Goal: Transaction & Acquisition: Obtain resource

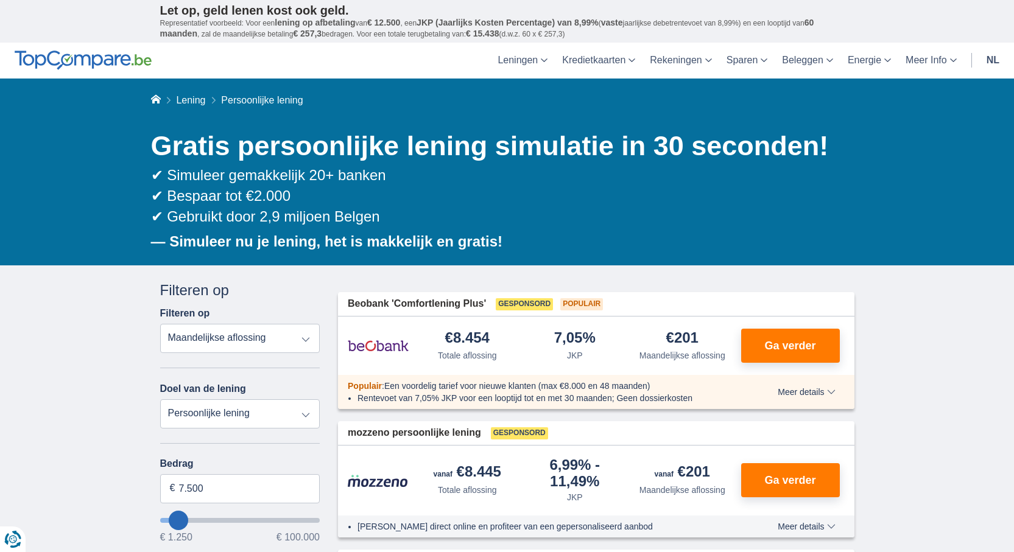
click at [255, 335] on select "Totale aflossing JKP Maandelijkse aflossing" at bounding box center [240, 338] width 160 height 29
click at [251, 340] on select "Totale aflossing JKP Maandelijkse aflossing" at bounding box center [240, 338] width 160 height 29
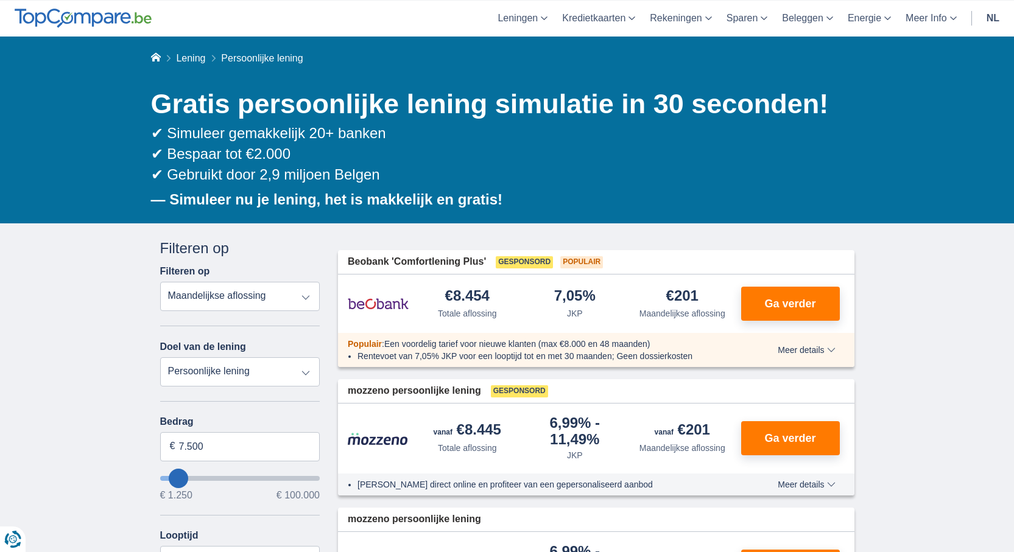
scroll to position [122, 0]
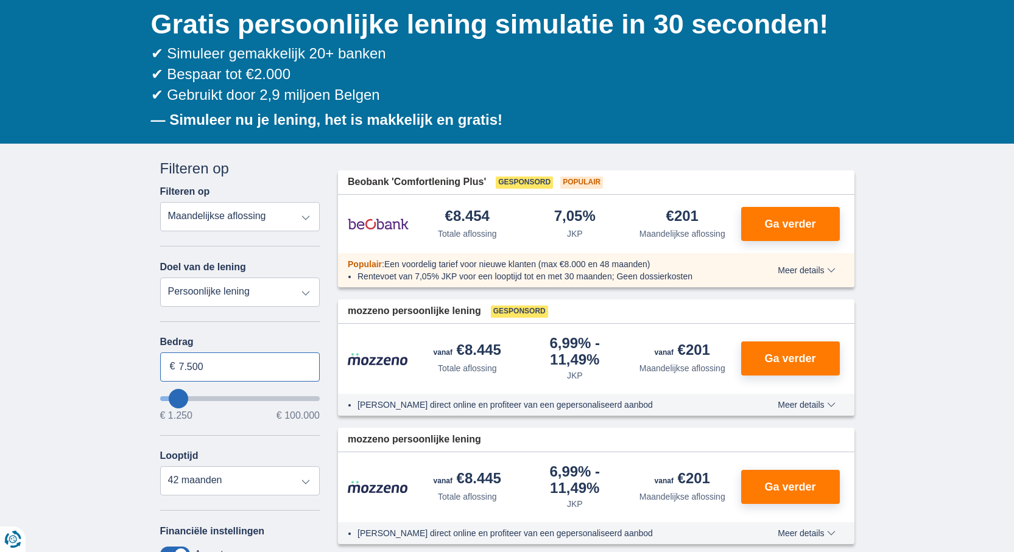
drag, startPoint x: 230, startPoint y: 366, endPoint x: 138, endPoint y: 367, distance: 91.3
type input "10.250"
type input "10250"
select select "60"
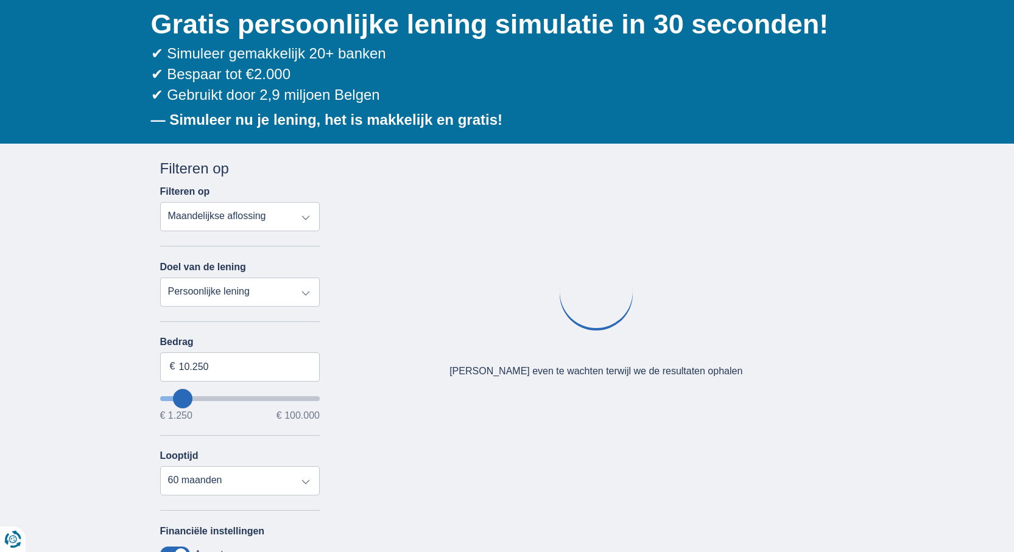
type input "12250"
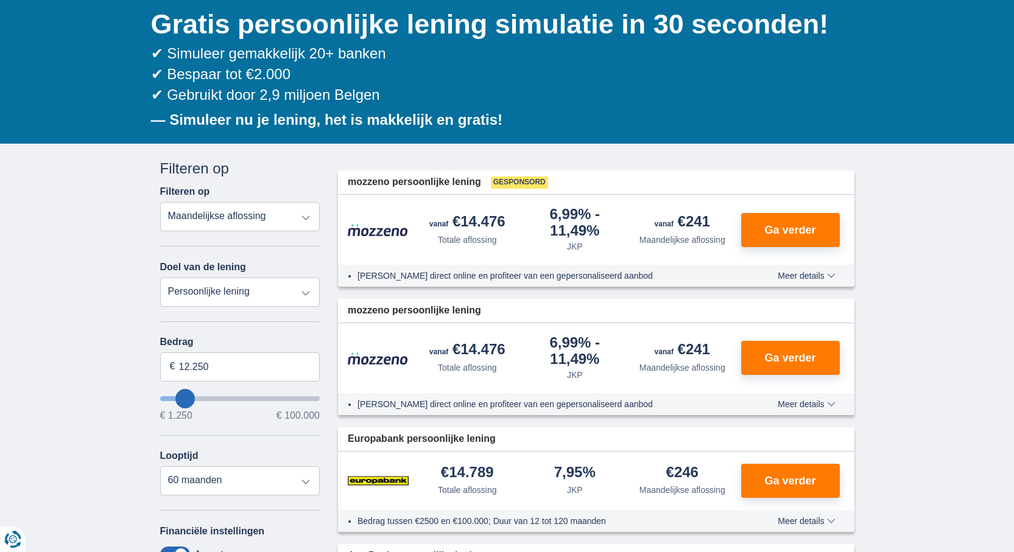
type input "14.250"
type input "14250"
type input "15.250"
type input "15250"
select select "84"
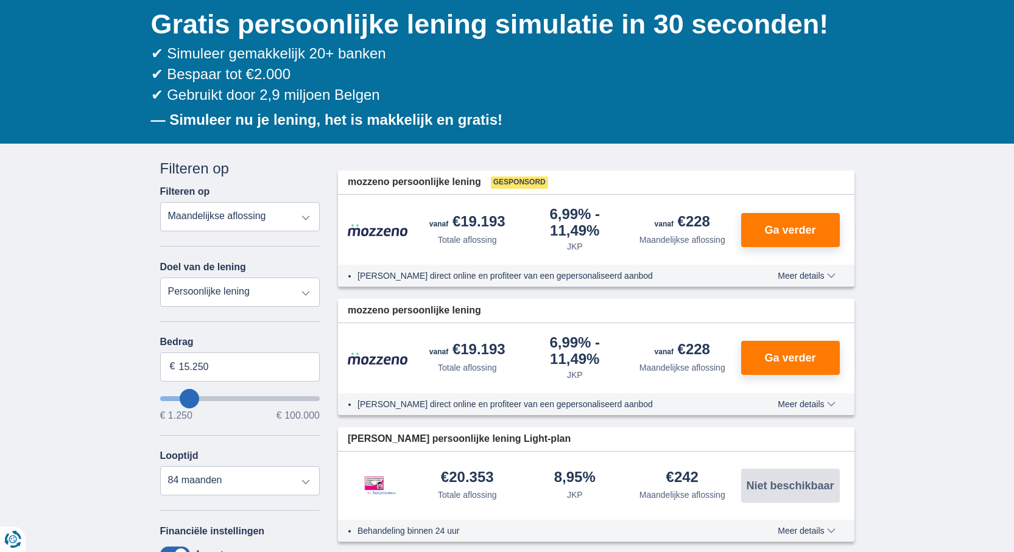
type input "17.250"
type input "18250"
click at [212, 372] on input "18.250" at bounding box center [240, 366] width 160 height 29
drag, startPoint x: 186, startPoint y: 369, endPoint x: 139, endPoint y: 362, distance: 46.8
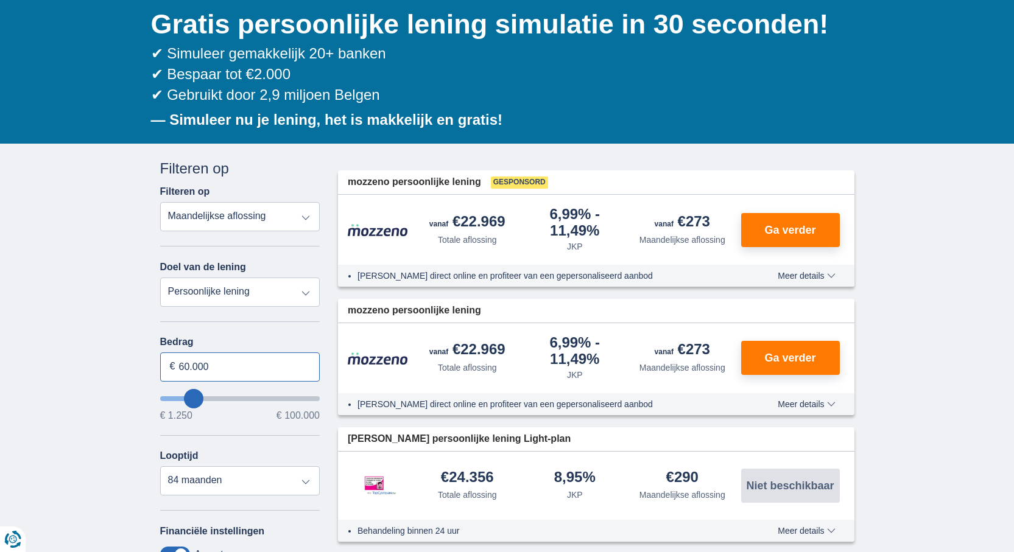
type input "60.000"
type input "60250"
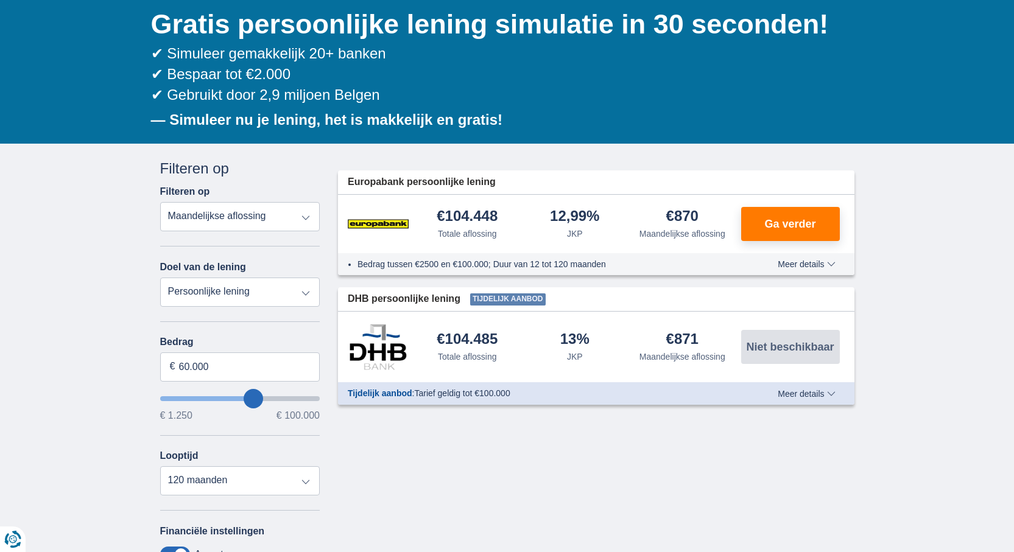
click at [270, 222] on select "Totale aflossing JKP Maandelijkse aflossing" at bounding box center [240, 216] width 160 height 29
click at [160, 202] on select "Totale aflossing JKP Maandelijkse aflossing" at bounding box center [240, 216] width 160 height 29
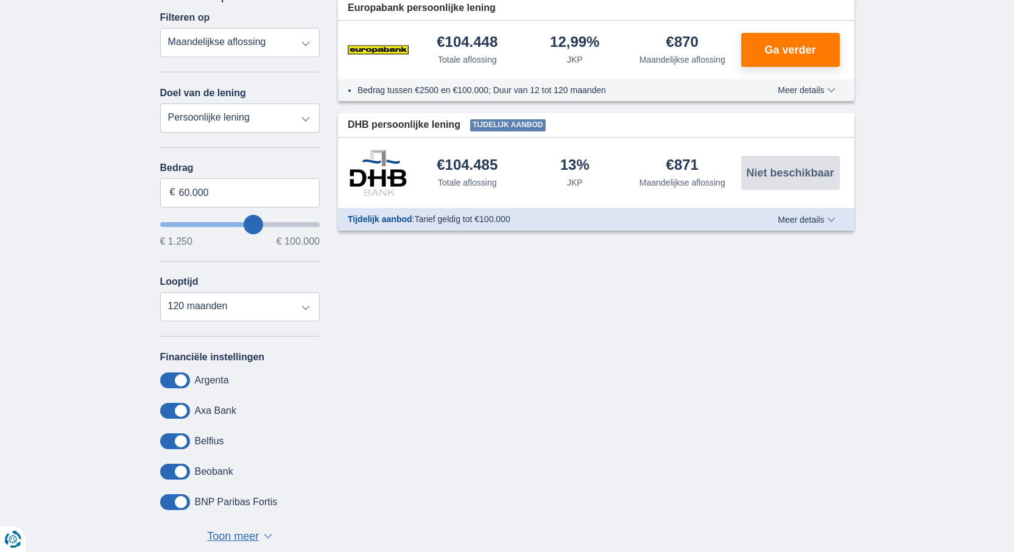
scroll to position [304, 0]
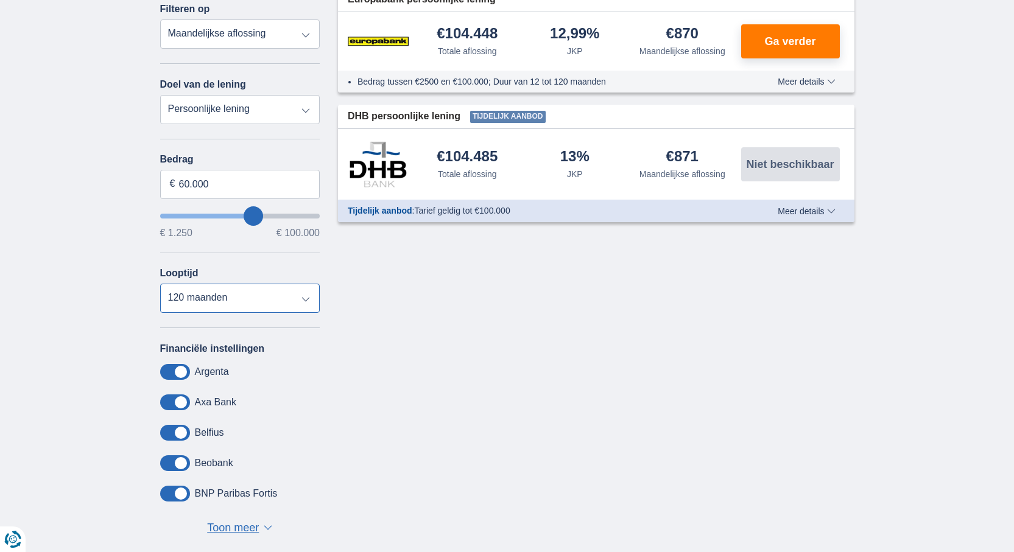
click at [251, 295] on select "12 maanden 18 maanden 24 maanden 30 maanden 36 maanden 42 maanden 48 maanden 60…" at bounding box center [240, 298] width 160 height 29
click at [160, 284] on select "12 maanden 18 maanden 24 maanden 30 maanden 36 maanden 42 maanden 48 maanden 60…" at bounding box center [240, 298] width 160 height 29
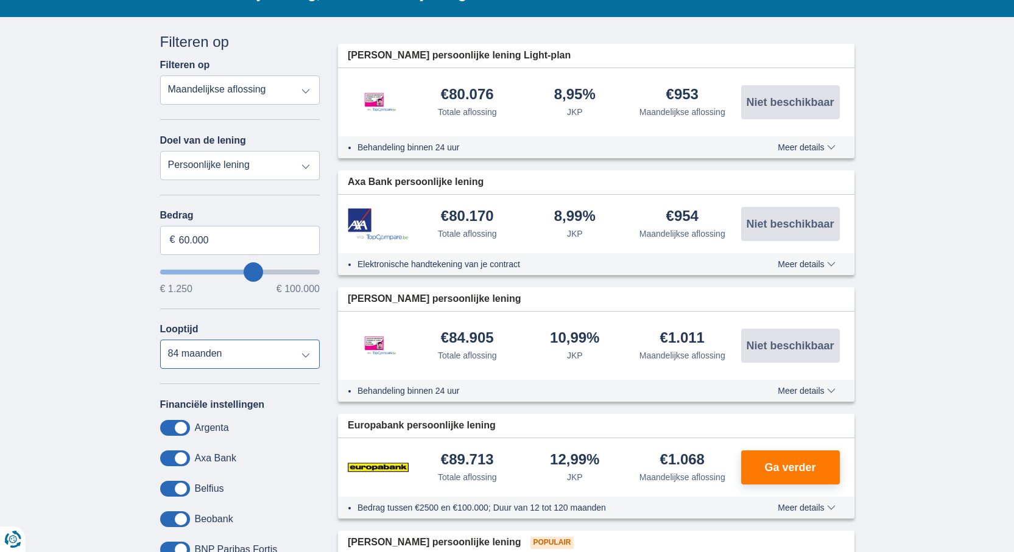
scroll to position [244, 0]
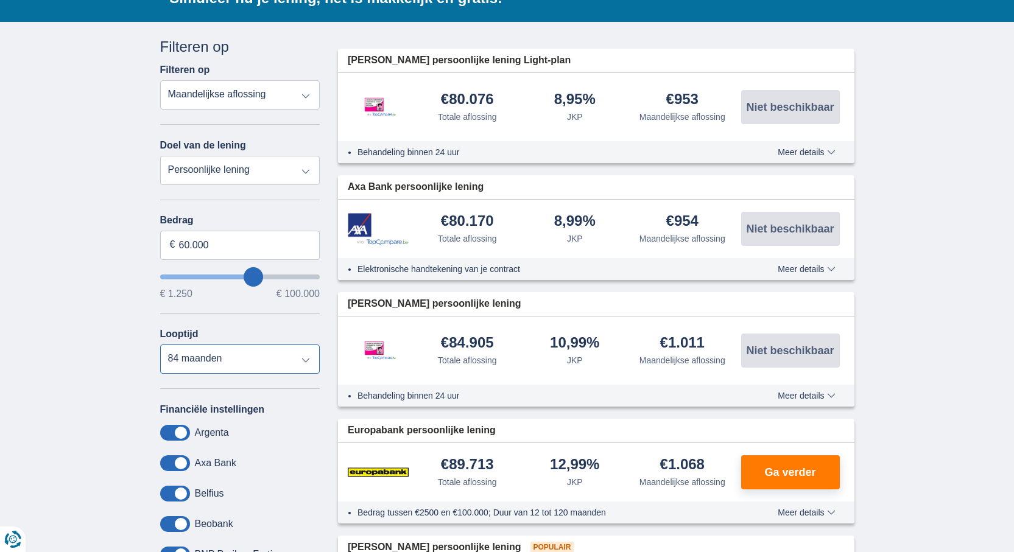
click at [256, 363] on select "12 maanden 18 maanden 24 maanden 30 maanden 36 maanden 42 maanden 48 maanden 60…" at bounding box center [240, 359] width 160 height 29
click at [160, 345] on select "12 maanden 18 maanden 24 maanden 30 maanden 36 maanden 42 maanden 48 maanden 60…" at bounding box center [240, 359] width 160 height 29
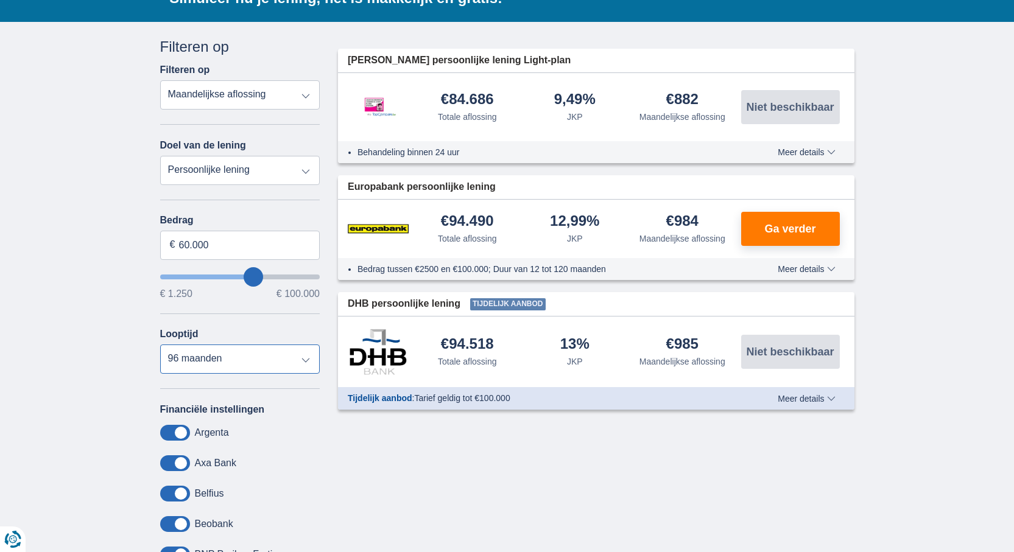
click at [218, 366] on select "12 maanden 18 maanden 24 maanden 30 maanden 36 maanden 42 maanden 48 maanden 60…" at bounding box center [240, 359] width 160 height 29
select select "120"
click at [160, 345] on select "12 maanden 18 maanden 24 maanden 30 maanden 36 maanden 42 maanden 48 maanden 60…" at bounding box center [240, 359] width 160 height 29
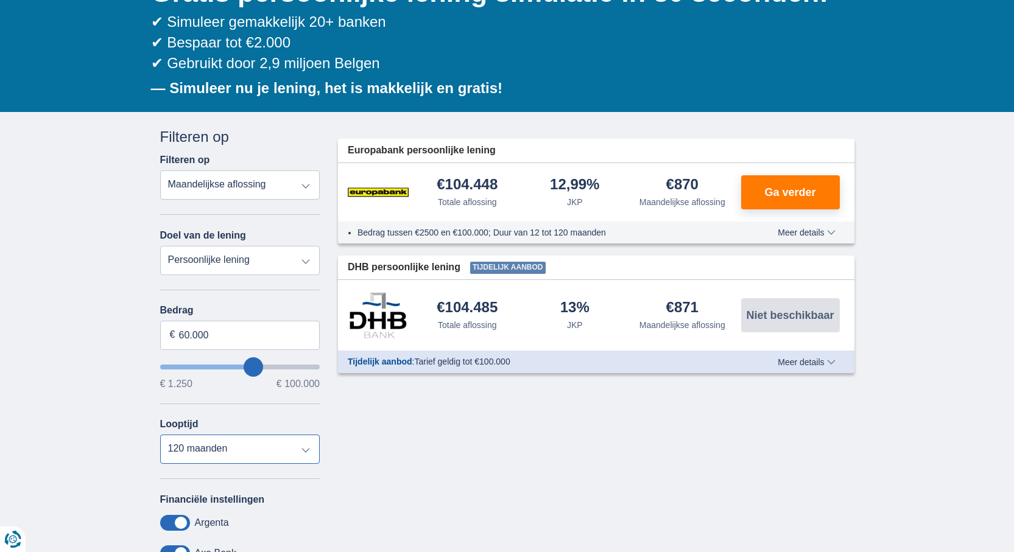
scroll to position [122, 0]
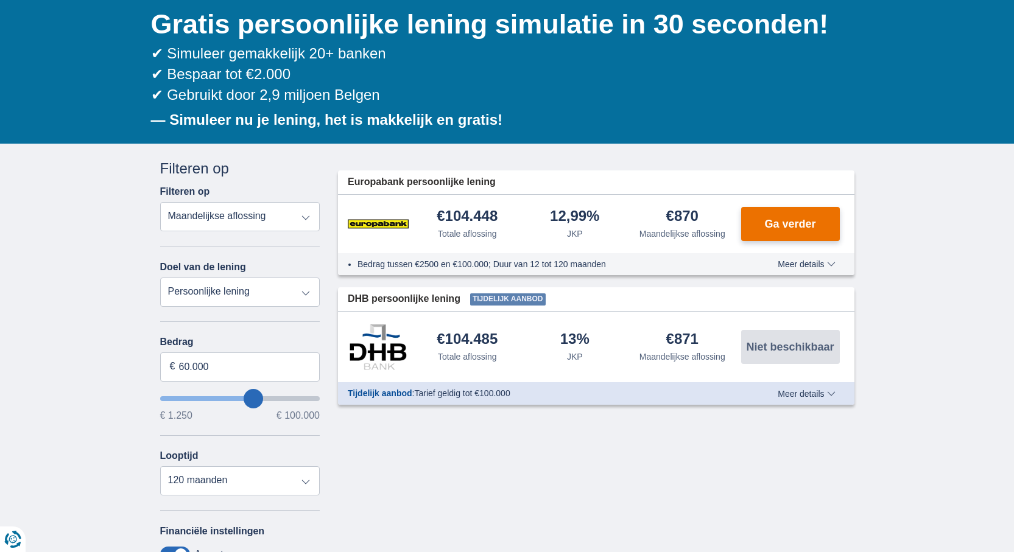
click at [793, 223] on span "Ga verder" at bounding box center [789, 224] width 51 height 11
